Goal: Download file/media

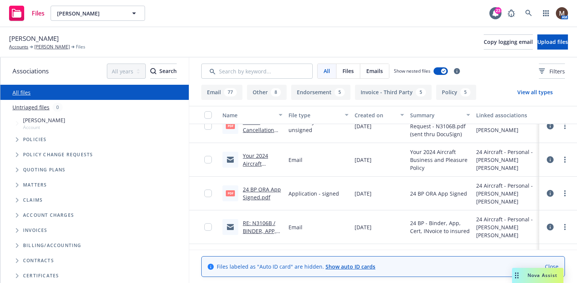
scroll to position [1549, 0]
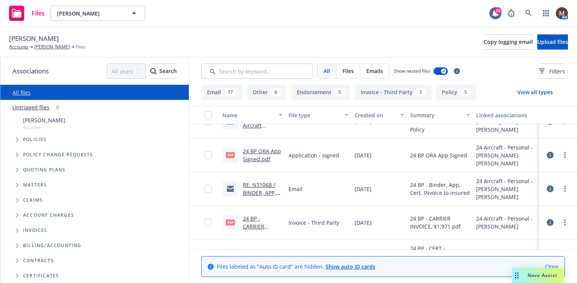
click at [263, 191] on link "RE: N3106B / BINDER, APP, CERT , INVOICE / [PERSON_NAME]" at bounding box center [262, 204] width 38 height 47
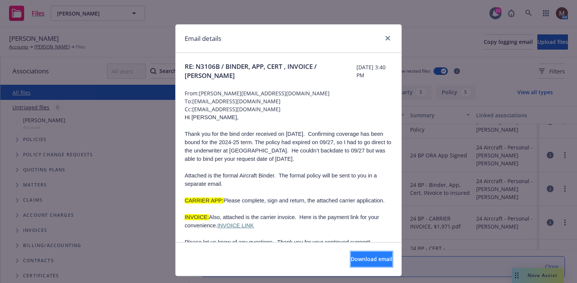
click at [351, 255] on span "Download email" at bounding box center [372, 258] width 42 height 7
click at [386, 39] on icon "close" at bounding box center [388, 38] width 5 height 5
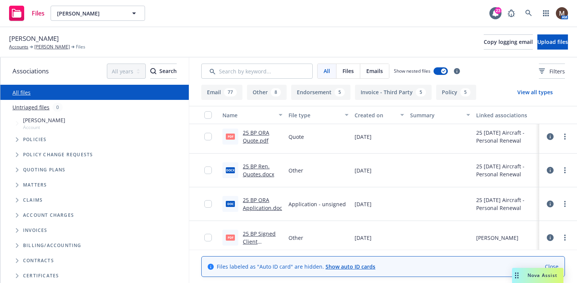
scroll to position [151, 0]
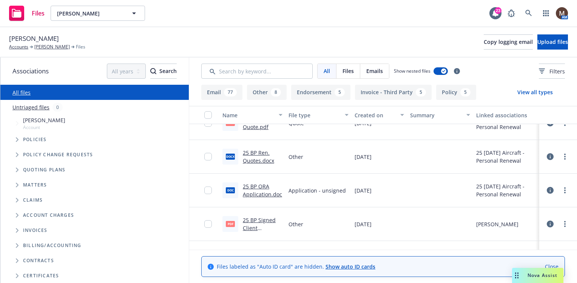
click at [263, 220] on link "25 BP Signed Client Renewal.pdf" at bounding box center [259, 227] width 33 height 23
